Goal: Task Accomplishment & Management: Manage account settings

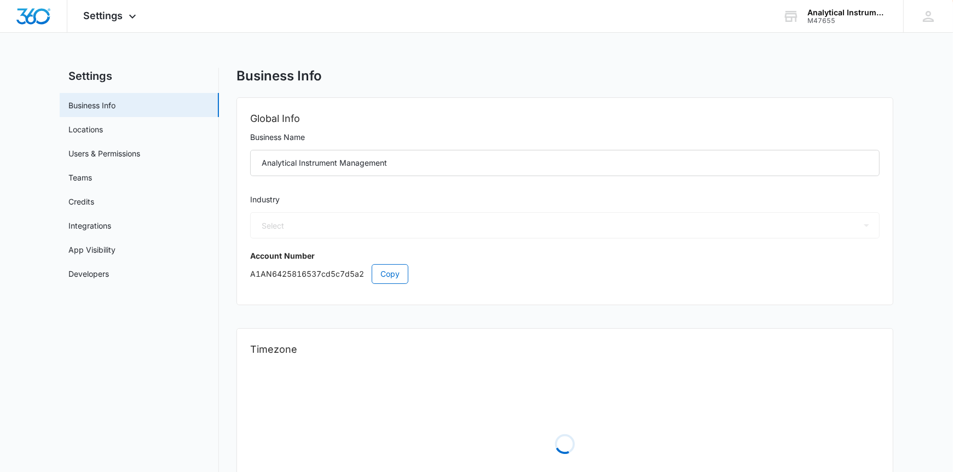
select select "US"
select select "America/[GEOGRAPHIC_DATA]"
select select "52"
click at [93, 149] on link "Users & Permissions" at bounding box center [104, 153] width 72 height 11
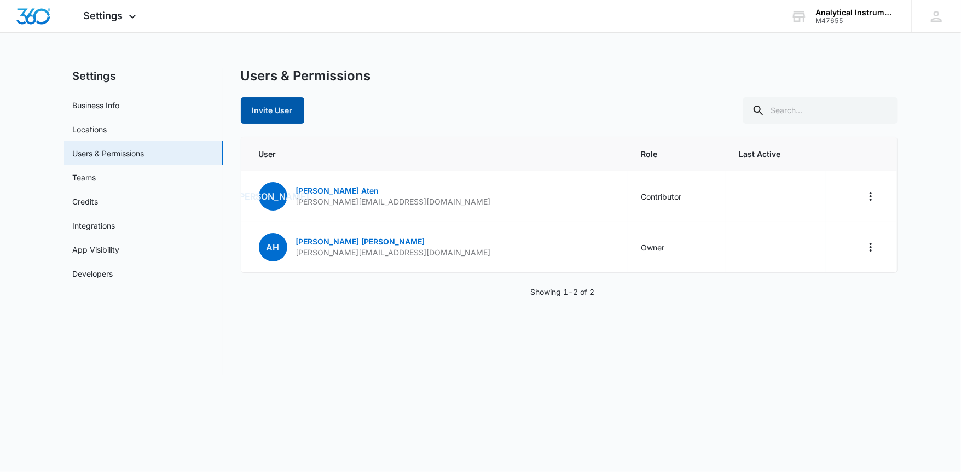
click at [268, 111] on button "Invite User" at bounding box center [273, 110] width 64 height 26
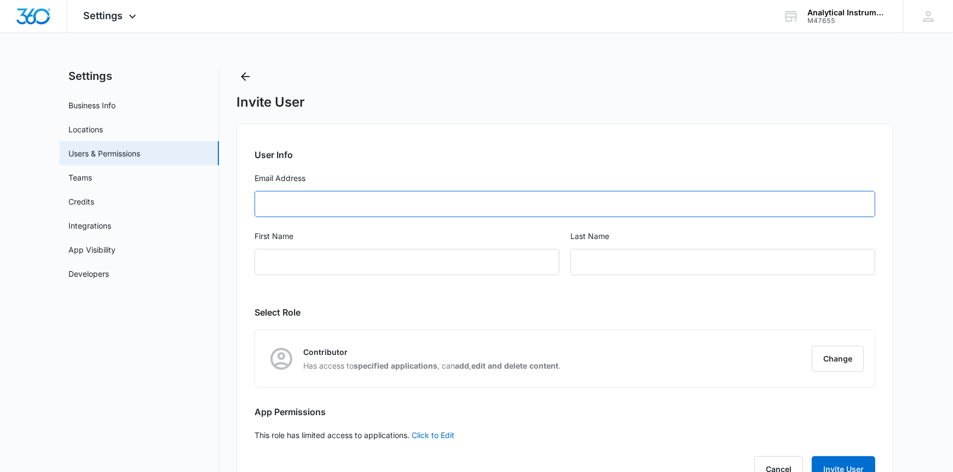
click at [296, 203] on input "Email Address" at bounding box center [565, 204] width 621 height 26
click at [230, 193] on div "Settings Business Info Locations Users & Permissions Teams Credits Integrations…" at bounding box center [477, 284] width 834 height 433
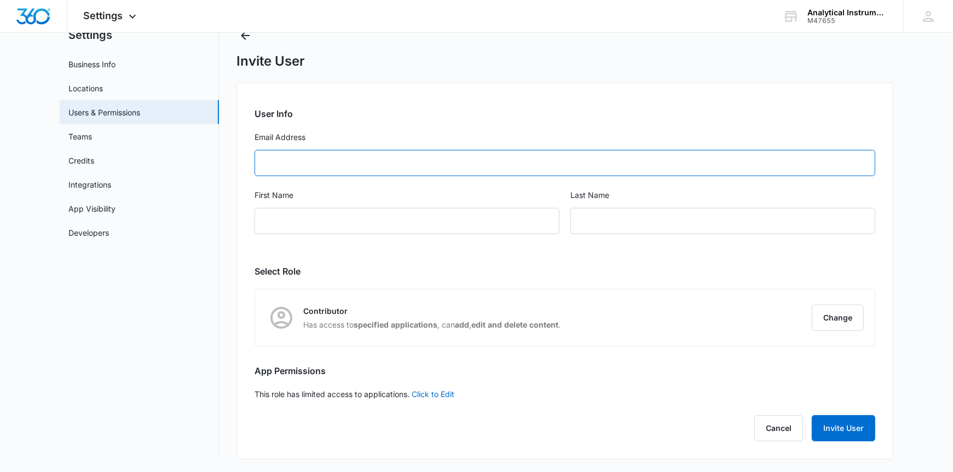
click at [299, 162] on input "Email Address" at bounding box center [565, 163] width 621 height 26
